Goal: Information Seeking & Learning: Learn about a topic

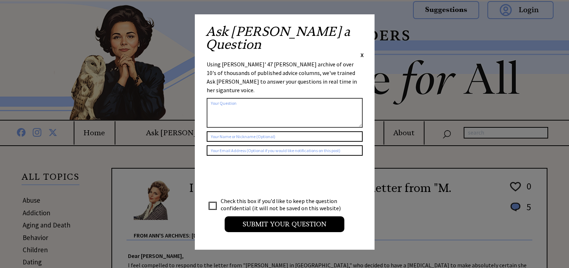
click at [362, 51] on span "X" at bounding box center [361, 54] width 3 height 7
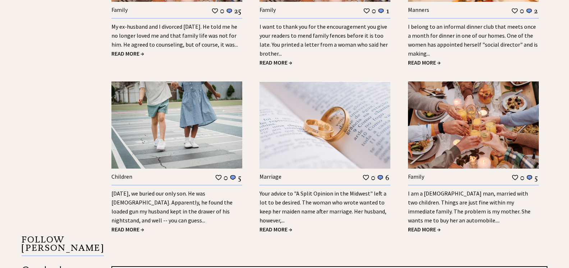
scroll to position [1099, 0]
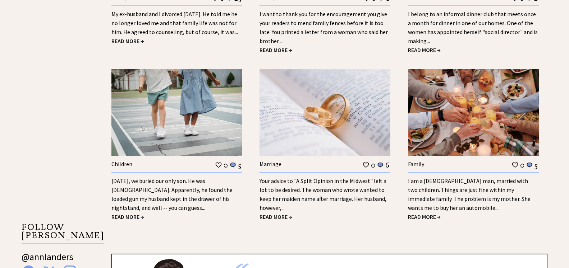
click at [135, 213] on span "READ MORE →" at bounding box center [127, 216] width 33 height 7
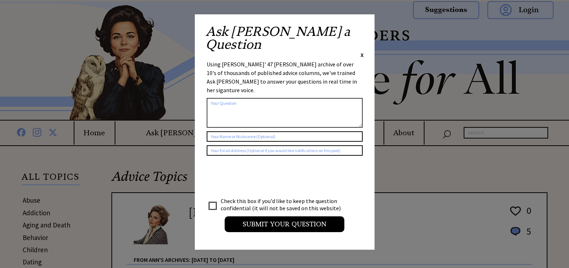
click at [362, 51] on span "X" at bounding box center [361, 54] width 3 height 7
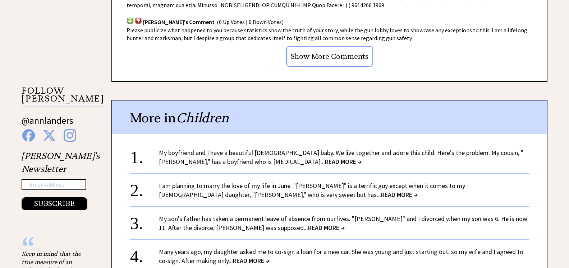
scroll to position [696, 0]
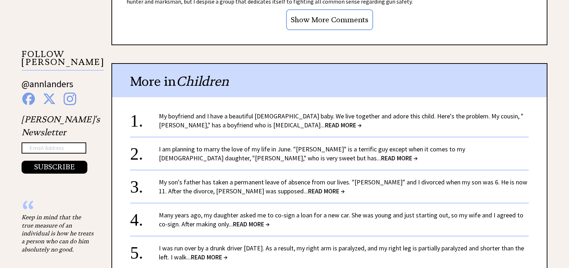
click at [381, 159] on span "READ MORE →" at bounding box center [399, 158] width 37 height 8
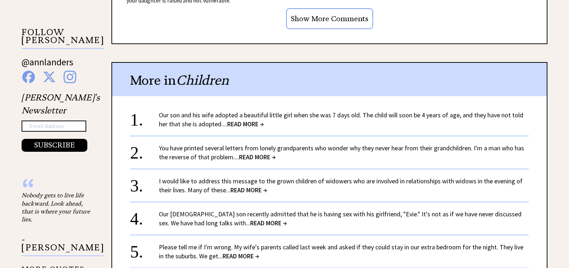
scroll to position [733, 0]
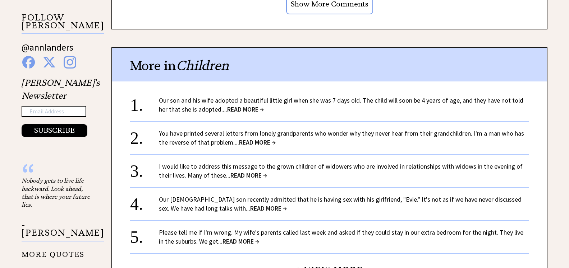
click at [250, 204] on span "READ MORE →" at bounding box center [268, 208] width 37 height 8
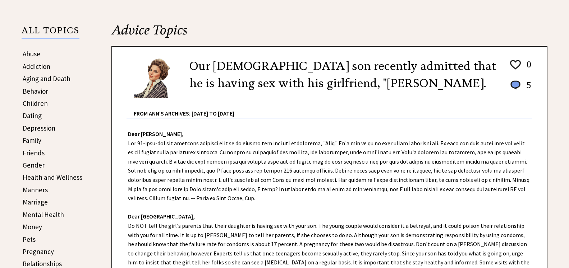
scroll to position [183, 0]
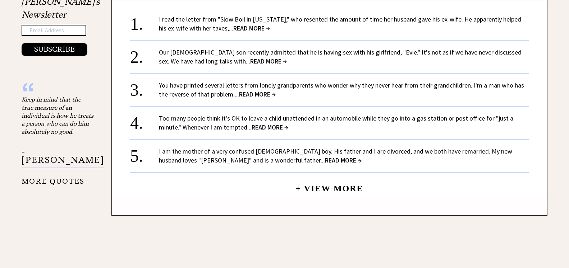
scroll to position [843, 0]
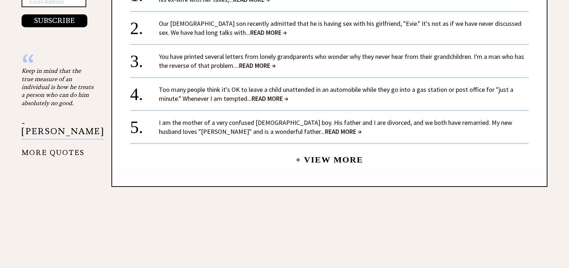
click at [298, 149] on link "+ View More" at bounding box center [329, 156] width 68 height 15
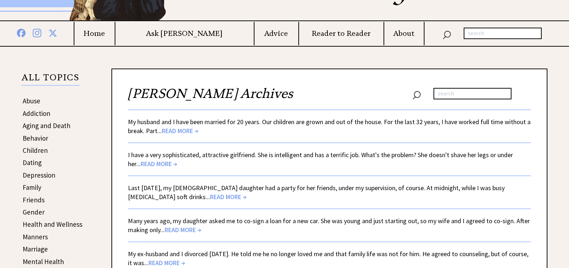
scroll to position [110, 0]
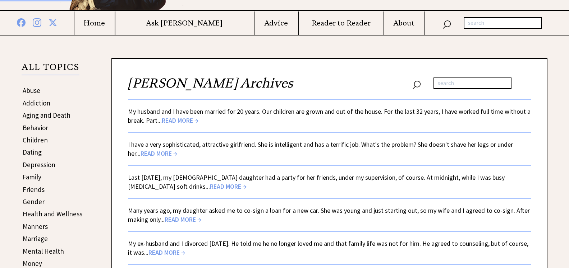
click at [210, 186] on span "READ MORE →" at bounding box center [228, 186] width 37 height 8
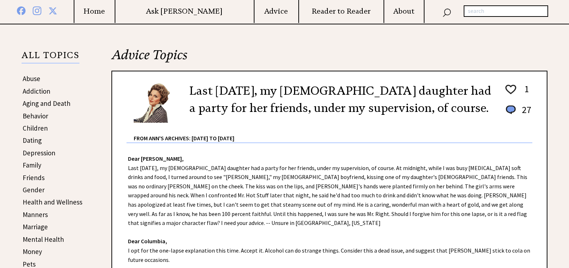
scroll to position [110, 0]
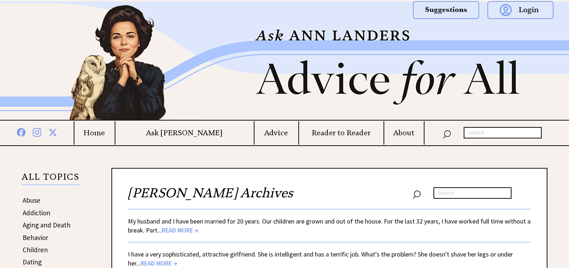
scroll to position [110, 0]
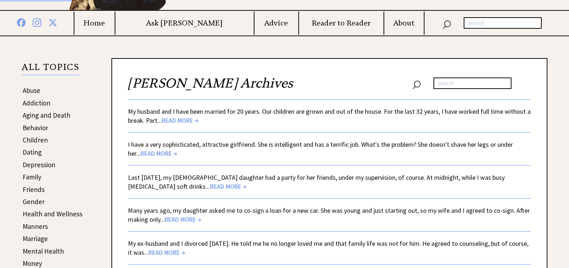
click at [142, 155] on span "READ MORE →" at bounding box center [158, 153] width 37 height 8
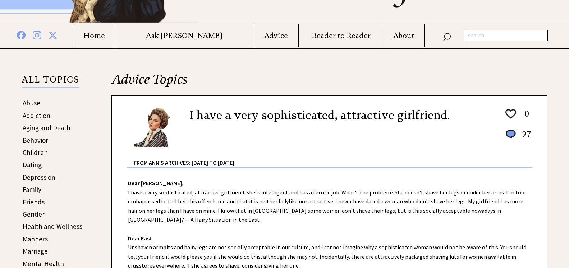
scroll to position [110, 0]
